Goal: Information Seeking & Learning: Learn about a topic

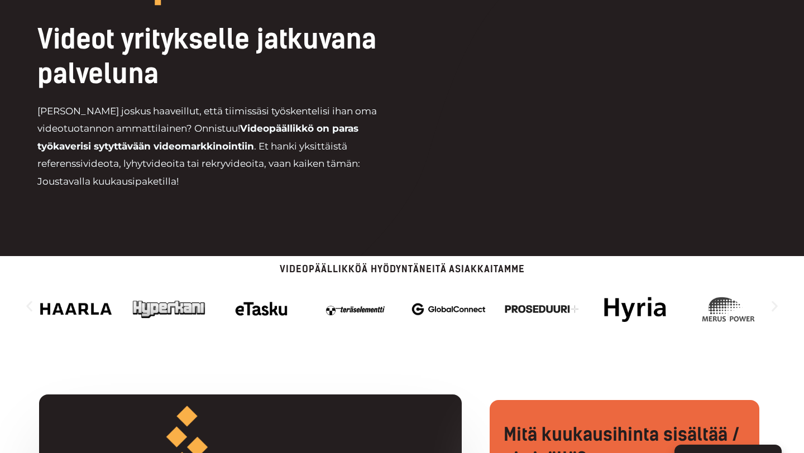
scroll to position [162, 0]
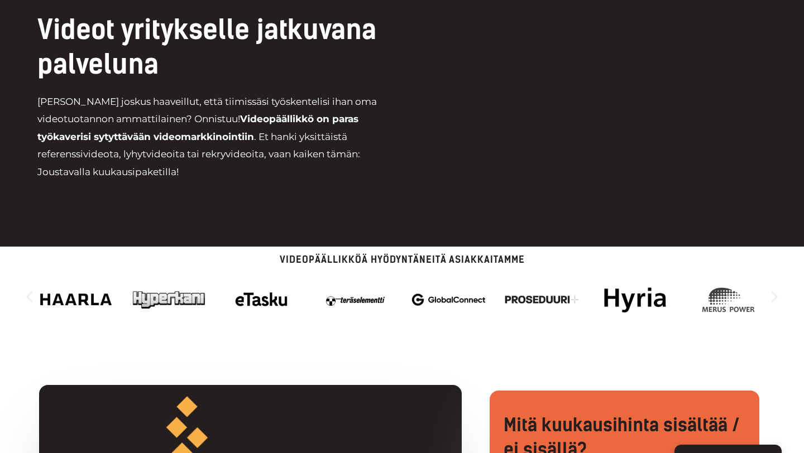
click at [774, 298] on icon "Seuraava dia" at bounding box center [775, 297] width 14 height 14
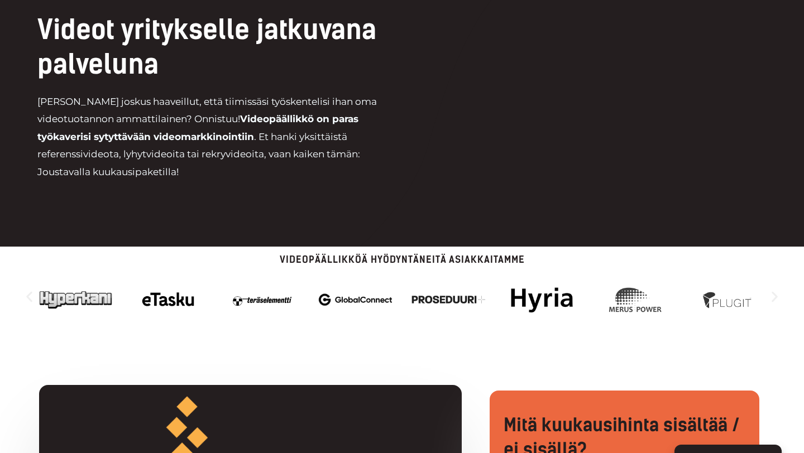
click at [774, 298] on icon "Seuraava dia" at bounding box center [775, 297] width 14 height 14
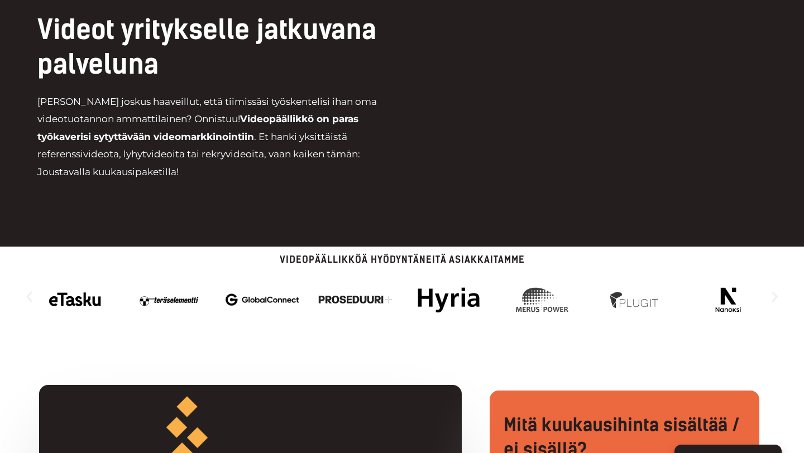
click at [774, 298] on icon "Seuraava dia" at bounding box center [775, 297] width 14 height 14
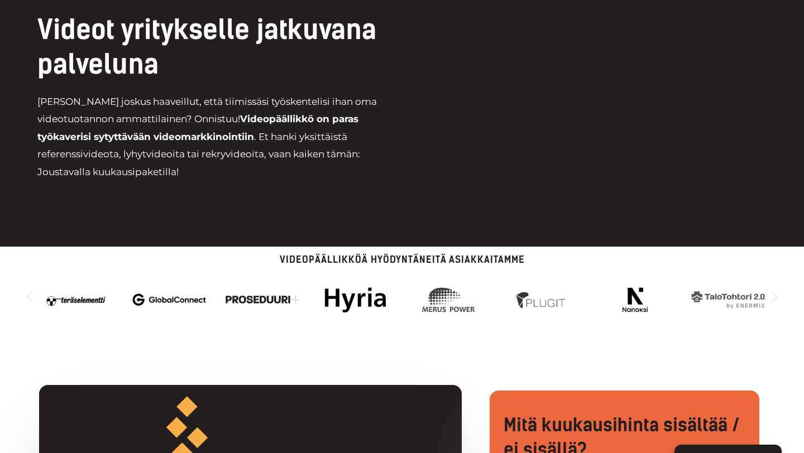
click at [774, 298] on icon "Seuraava dia" at bounding box center [775, 297] width 14 height 14
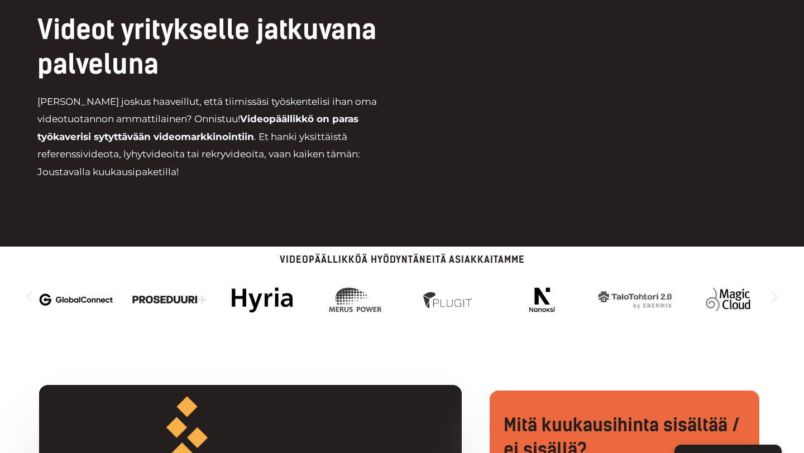
click at [774, 298] on icon "Seuraava dia" at bounding box center [775, 297] width 14 height 14
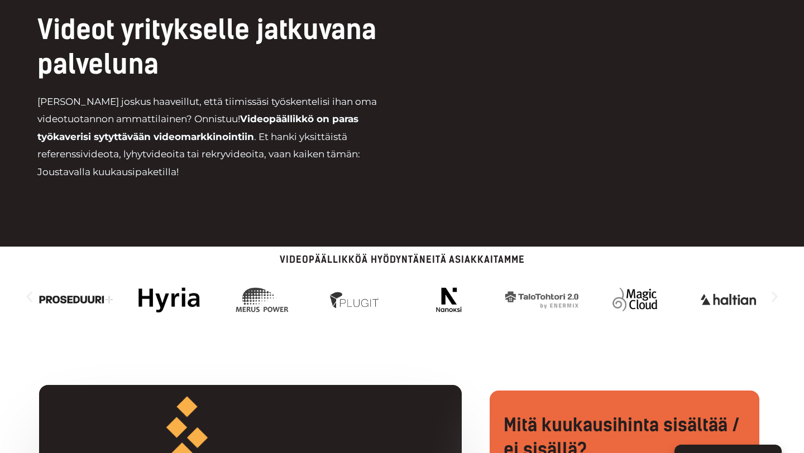
click at [774, 298] on icon "Seuraava dia" at bounding box center [775, 297] width 14 height 14
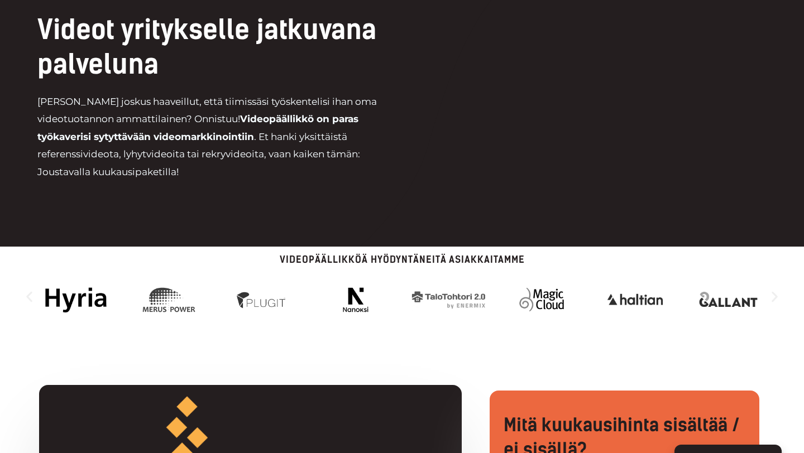
click at [774, 298] on icon "Seuraava dia" at bounding box center [775, 297] width 14 height 14
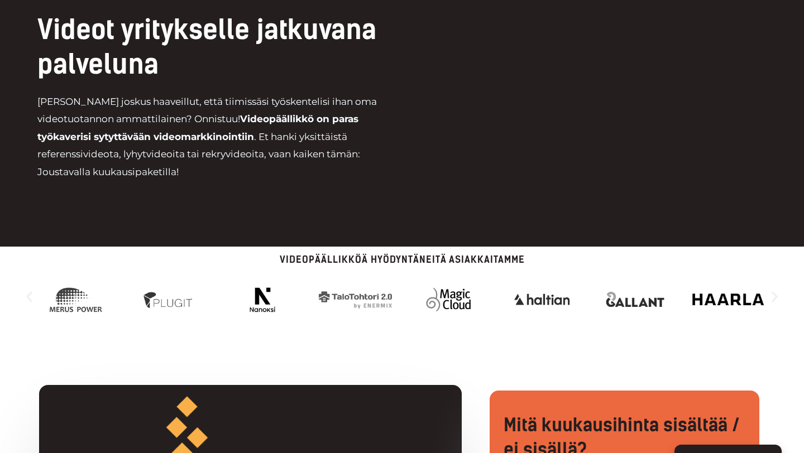
click at [774, 298] on icon "Seuraava dia" at bounding box center [775, 297] width 14 height 14
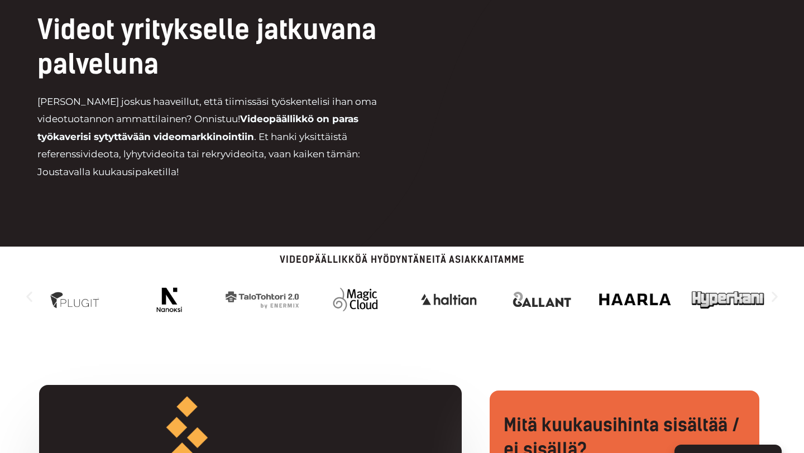
click at [774, 298] on icon "Seuraava dia" at bounding box center [775, 297] width 14 height 14
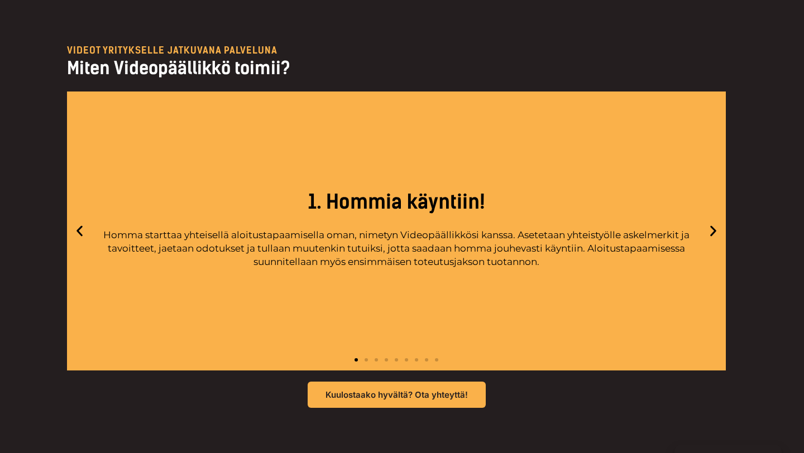
scroll to position [2882, 0]
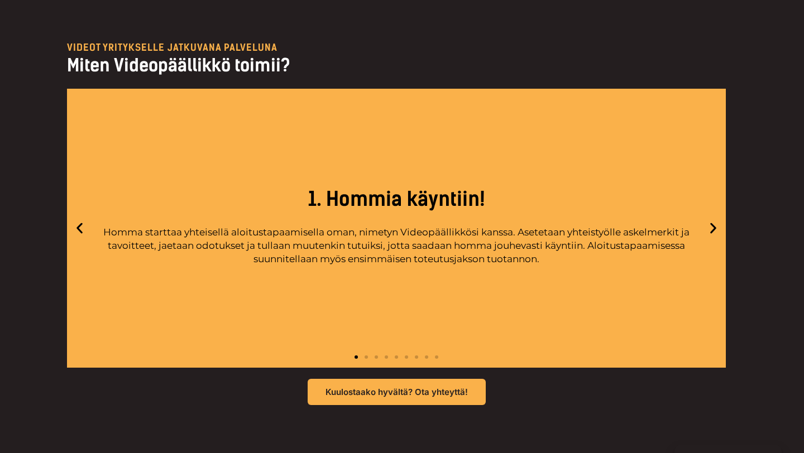
click at [717, 227] on icon "Next slide" at bounding box center [713, 228] width 14 height 14
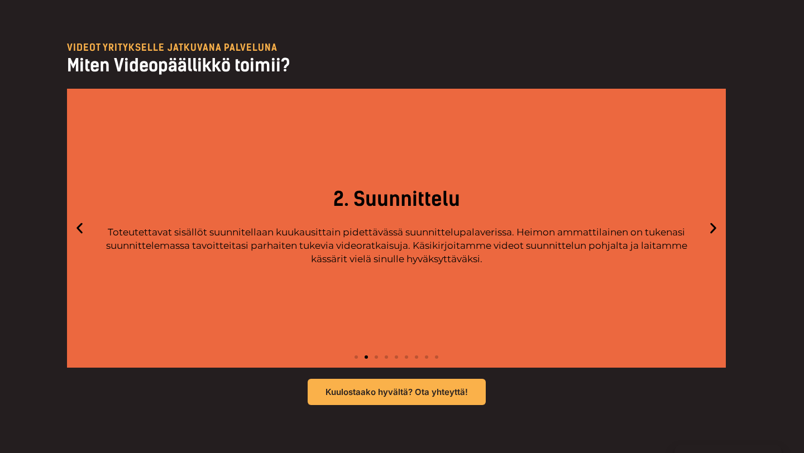
click at [717, 227] on icon "Next slide" at bounding box center [713, 228] width 14 height 14
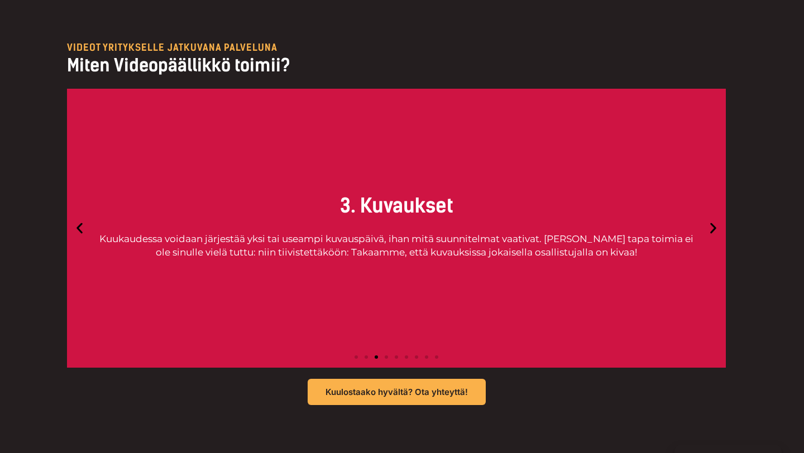
click at [717, 227] on icon "Next slide" at bounding box center [713, 228] width 14 height 14
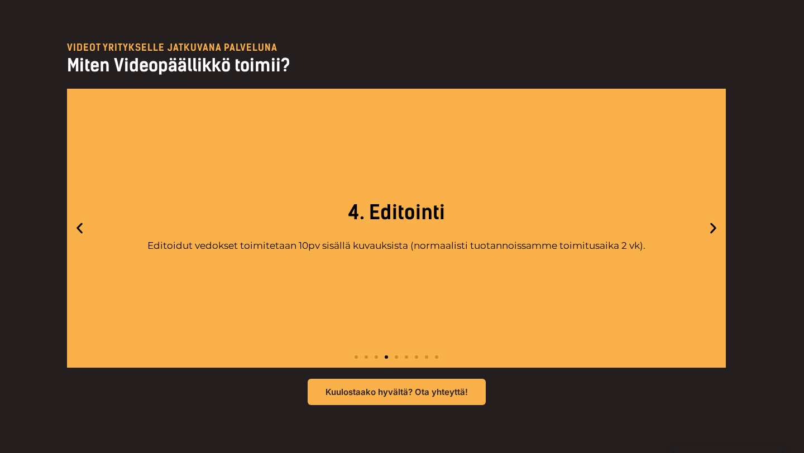
click at [717, 227] on icon "Next slide" at bounding box center [713, 228] width 14 height 14
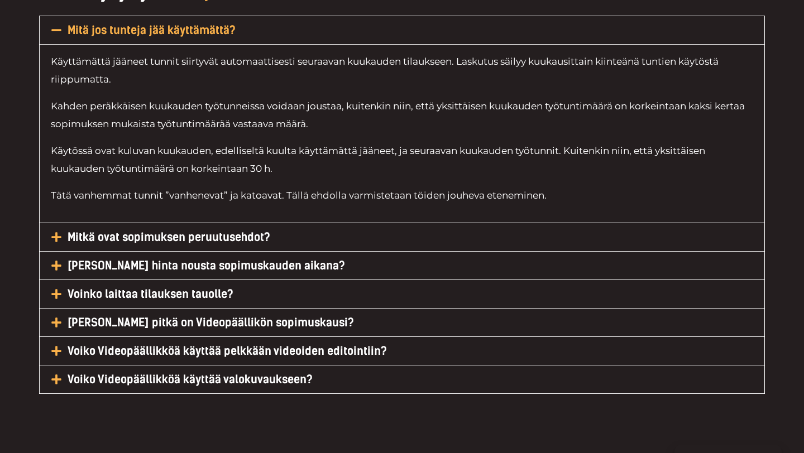
scroll to position [5285, 0]
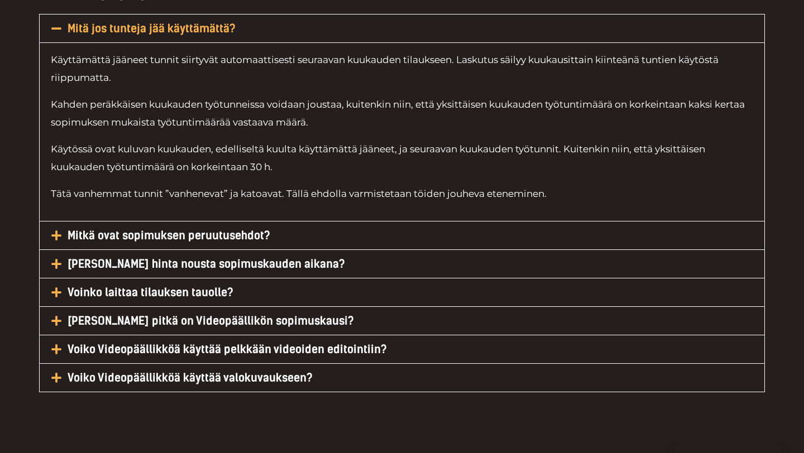
click at [178, 257] on link "Voiko hinta nousta sopimuskauden aikana?" at bounding box center [206, 263] width 277 height 13
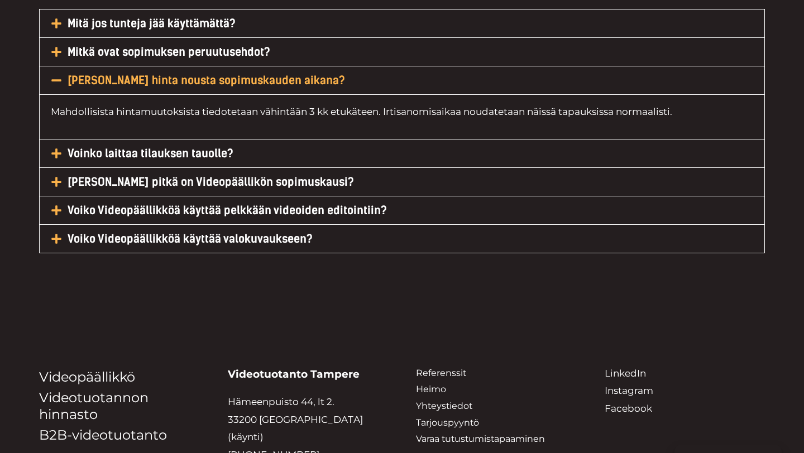
scroll to position [5291, 0]
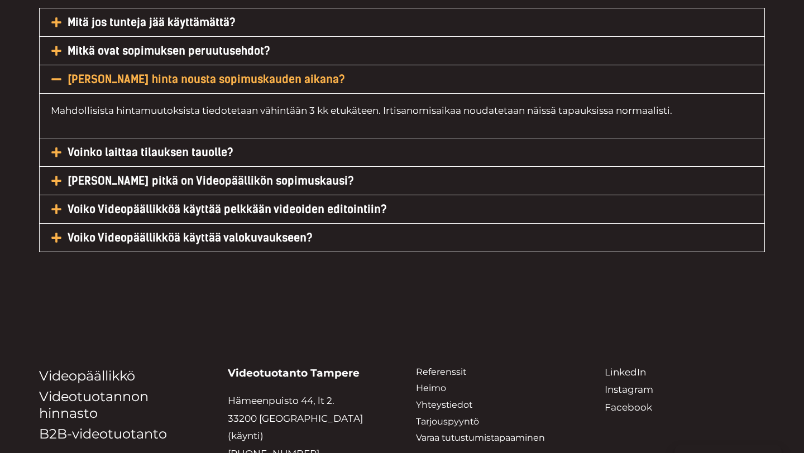
click at [145, 174] on link "Kuinka pitkä on Videopäällikön sopimuskausi?" at bounding box center [211, 180] width 286 height 13
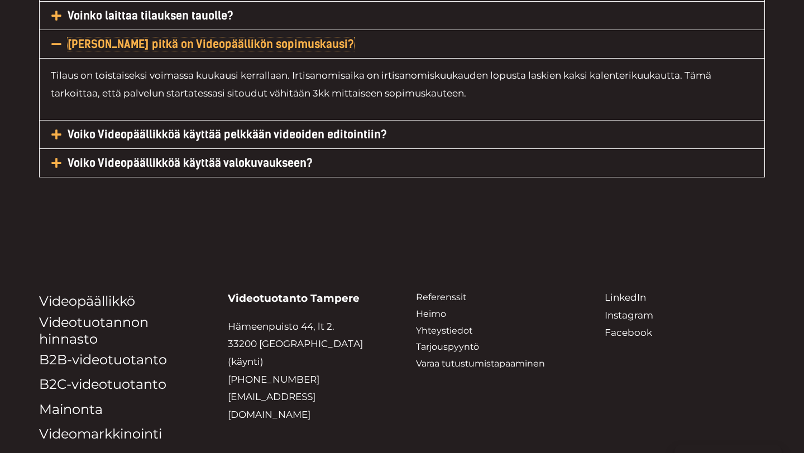
scroll to position [5385, 0]
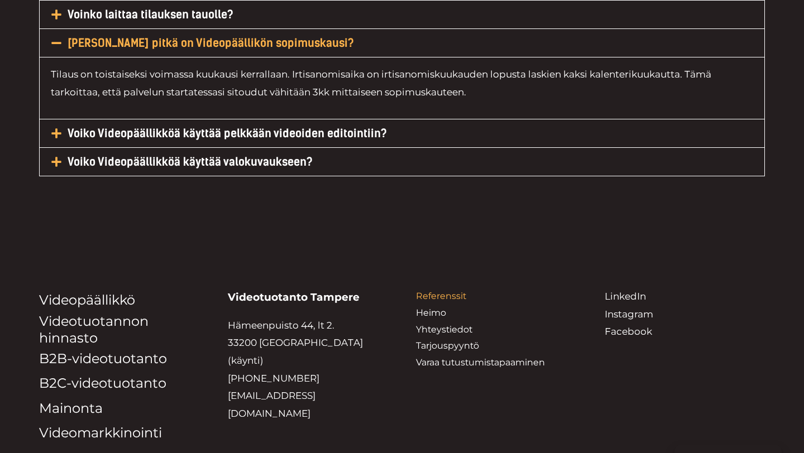
click at [457, 291] on link "Referenssit" at bounding box center [441, 296] width 50 height 11
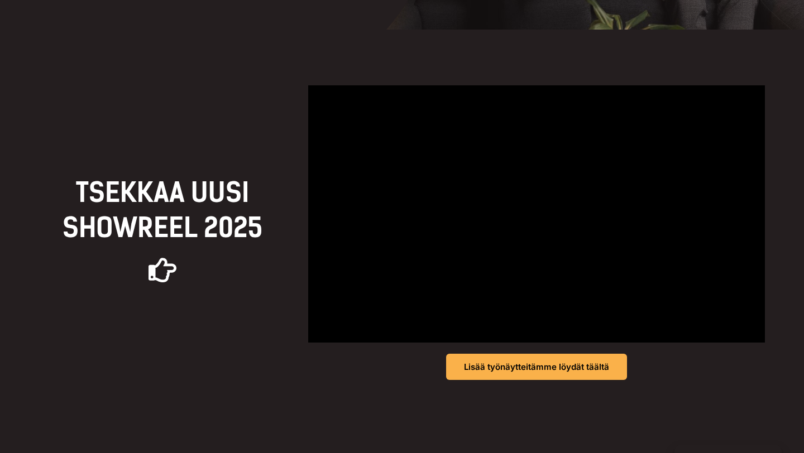
scroll to position [325, 0]
click at [536, 363] on span "Lisää työnäytteitämme löydät täältä" at bounding box center [536, 366] width 145 height 8
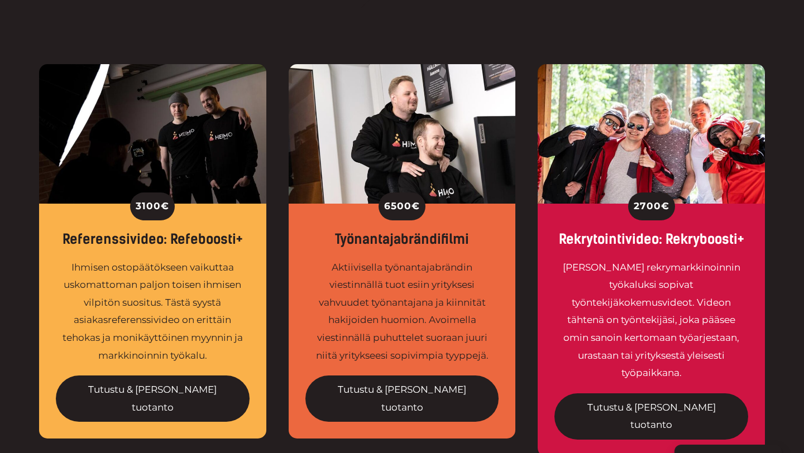
scroll to position [401, 0]
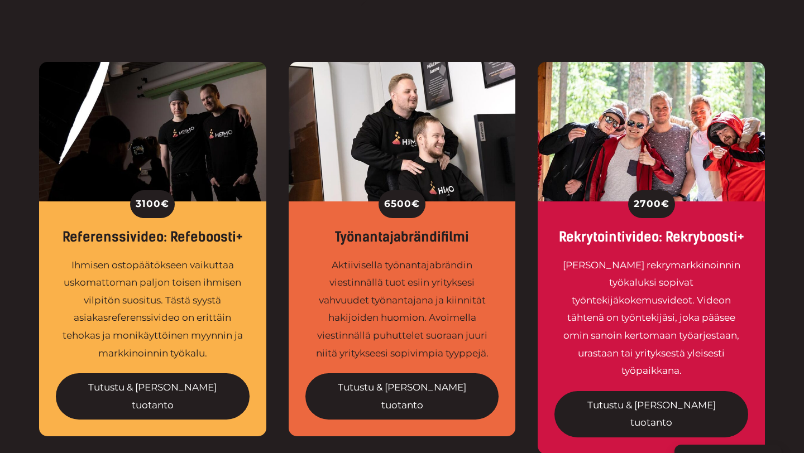
click at [164, 328] on div "Ihmisen ostopäätökseen vaikuttaa uskomattoman paljon toisen ihmisen vilpitön su…" at bounding box center [153, 310] width 194 height 106
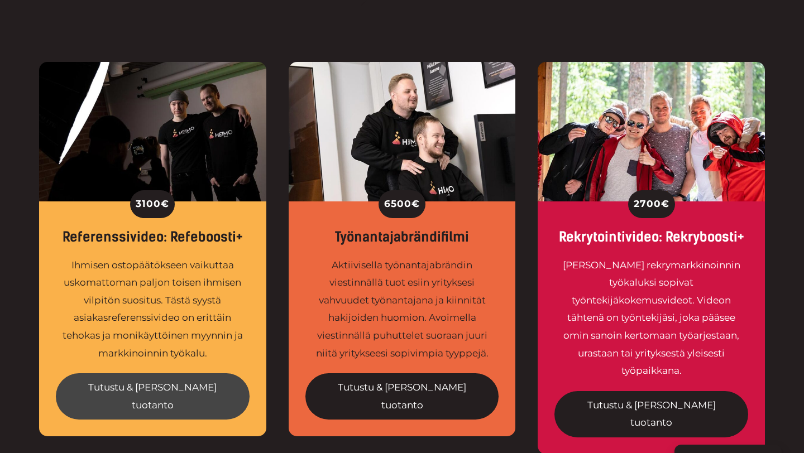
click at [139, 394] on link "Tutustu & tilaa tuotanto" at bounding box center [153, 396] width 194 height 46
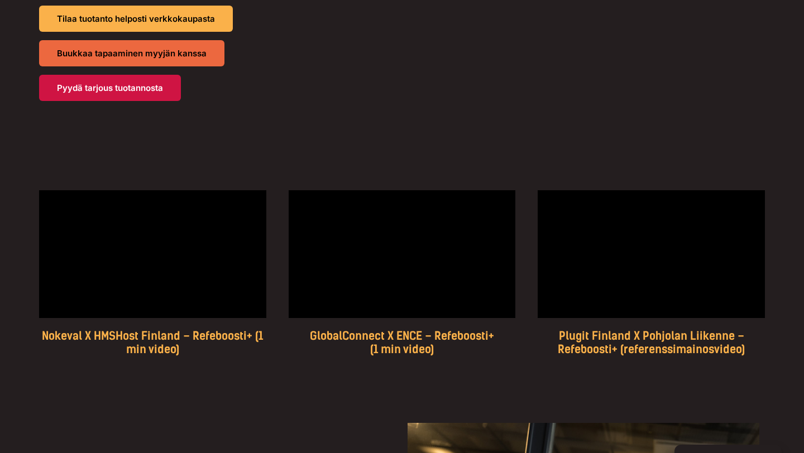
scroll to position [1386, 0]
